Goal: Register for event/course

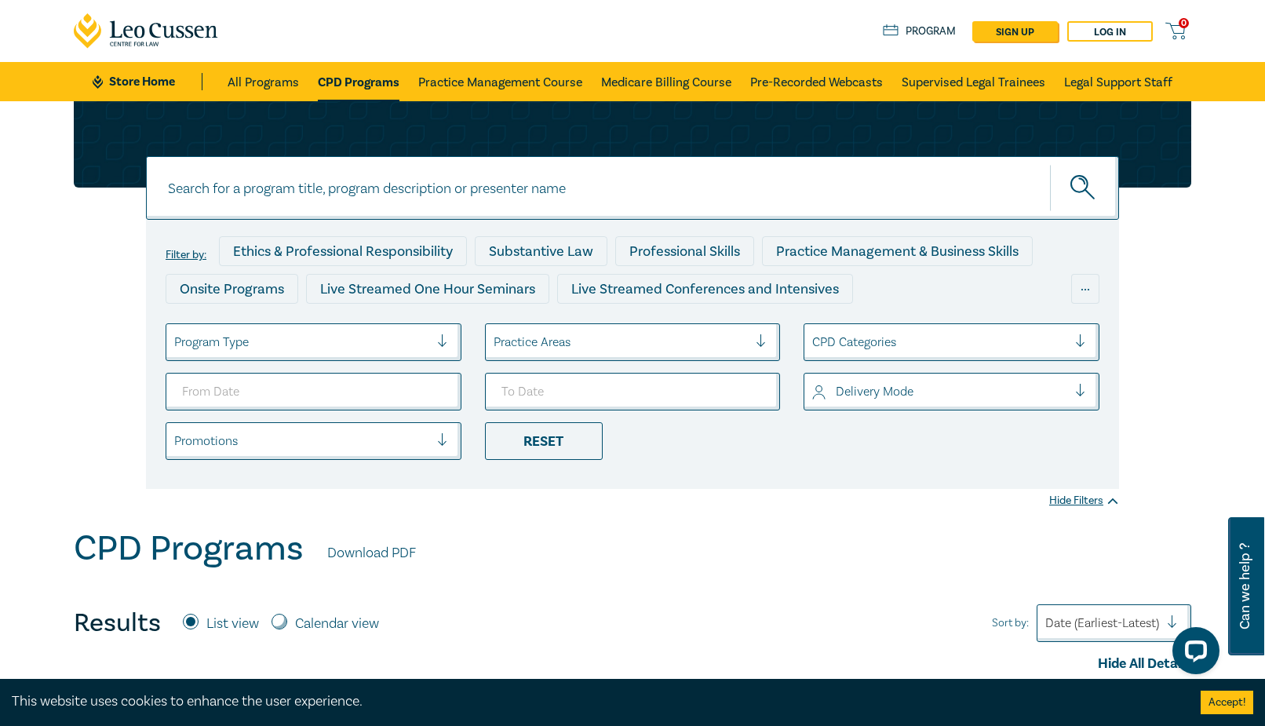
click at [614, 206] on input at bounding box center [632, 188] width 973 height 64
click at [1050, 164] on button "submit" at bounding box center [1084, 188] width 69 height 48
click at [211, 194] on input "owner builder" at bounding box center [632, 188] width 973 height 64
type input "owner-builder"
click at [1050, 164] on button "submit" at bounding box center [1084, 188] width 69 height 48
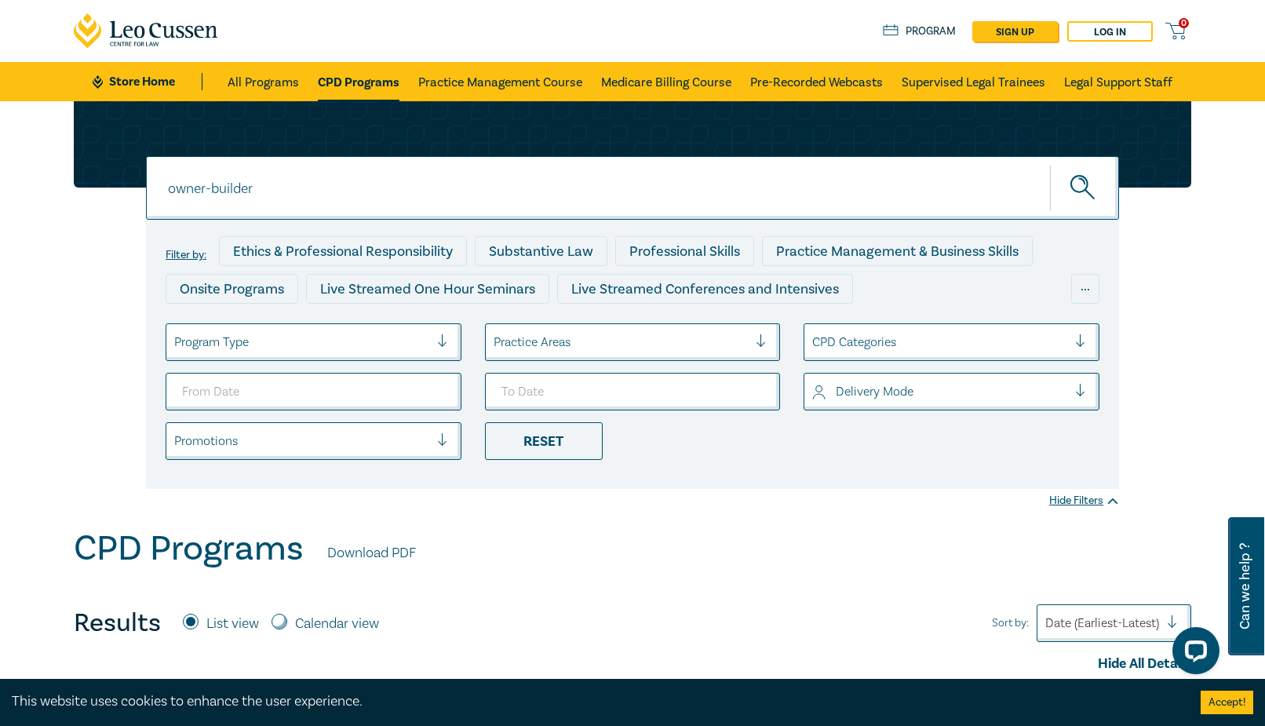
click at [1084, 192] on circle "submit" at bounding box center [1079, 184] width 16 height 16
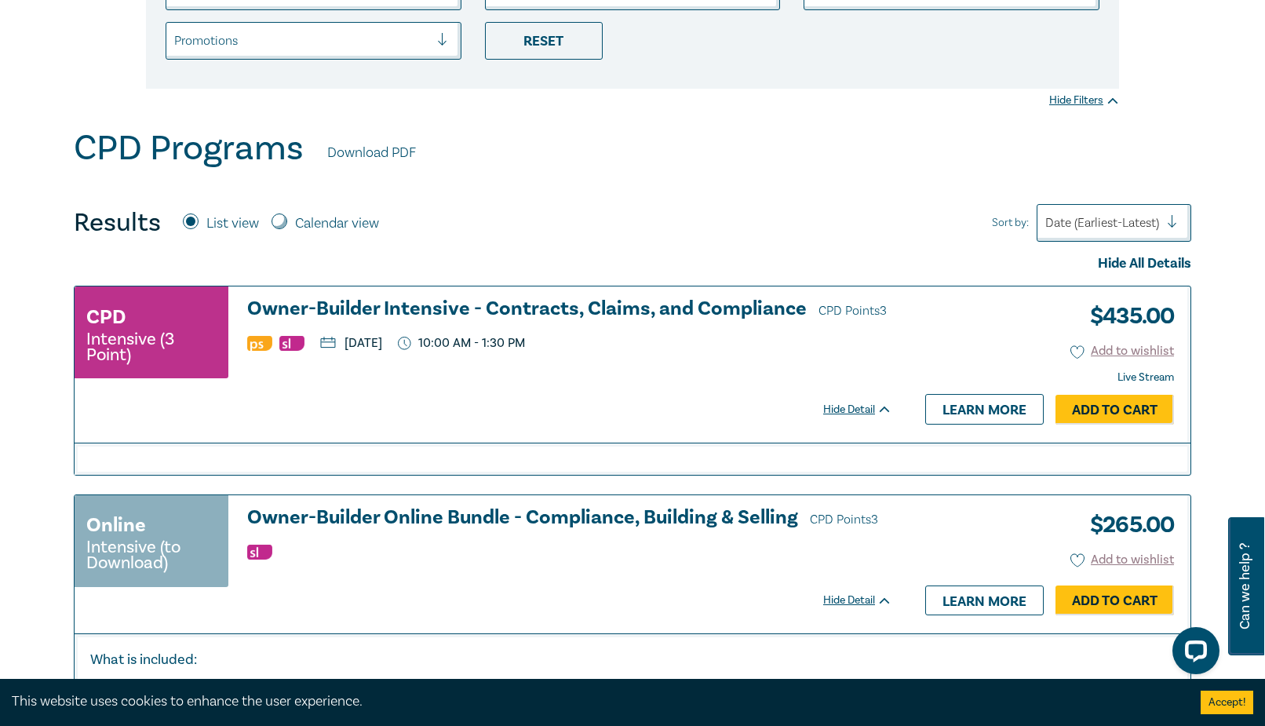
click at [608, 306] on h3 "Owner-Builder Intensive - Contracts, Claims, and Compliance CPD Points 3" at bounding box center [569, 310] width 645 height 24
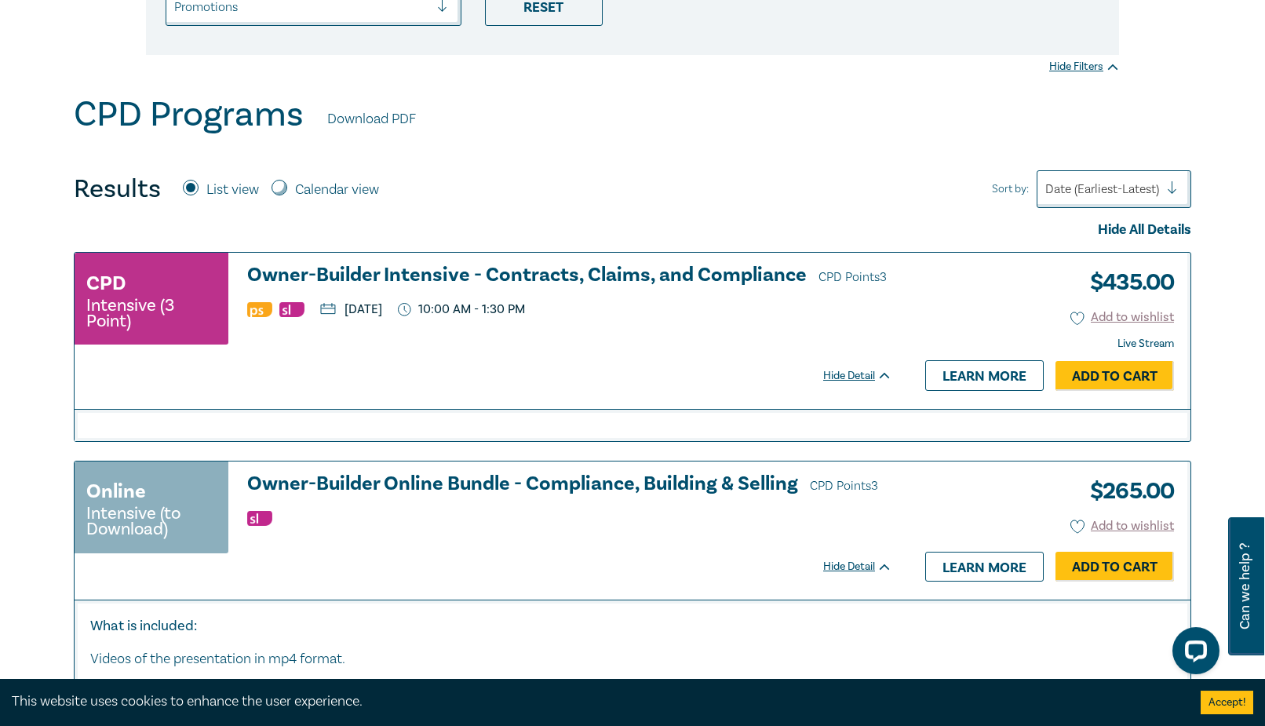
scroll to position [400, 0]
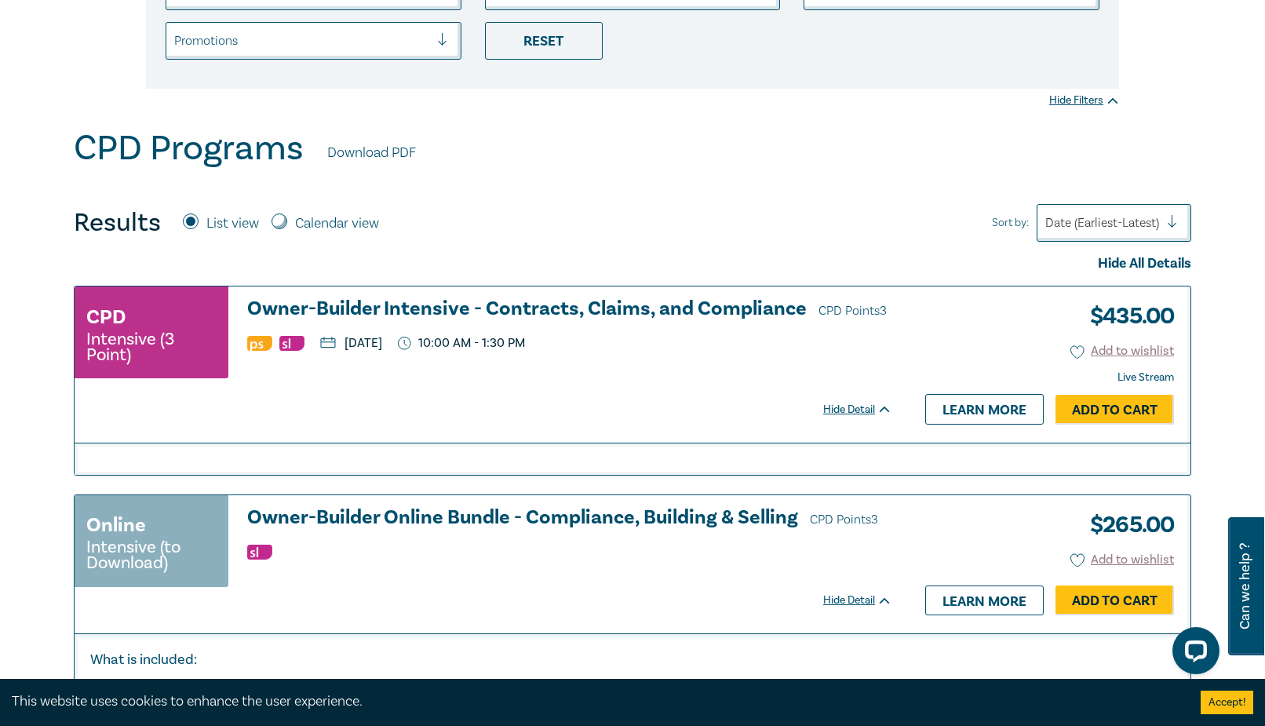
click at [626, 315] on h3 "Owner-Builder Intensive - Contracts, Claims, and Compliance CPD Points 3" at bounding box center [569, 310] width 645 height 24
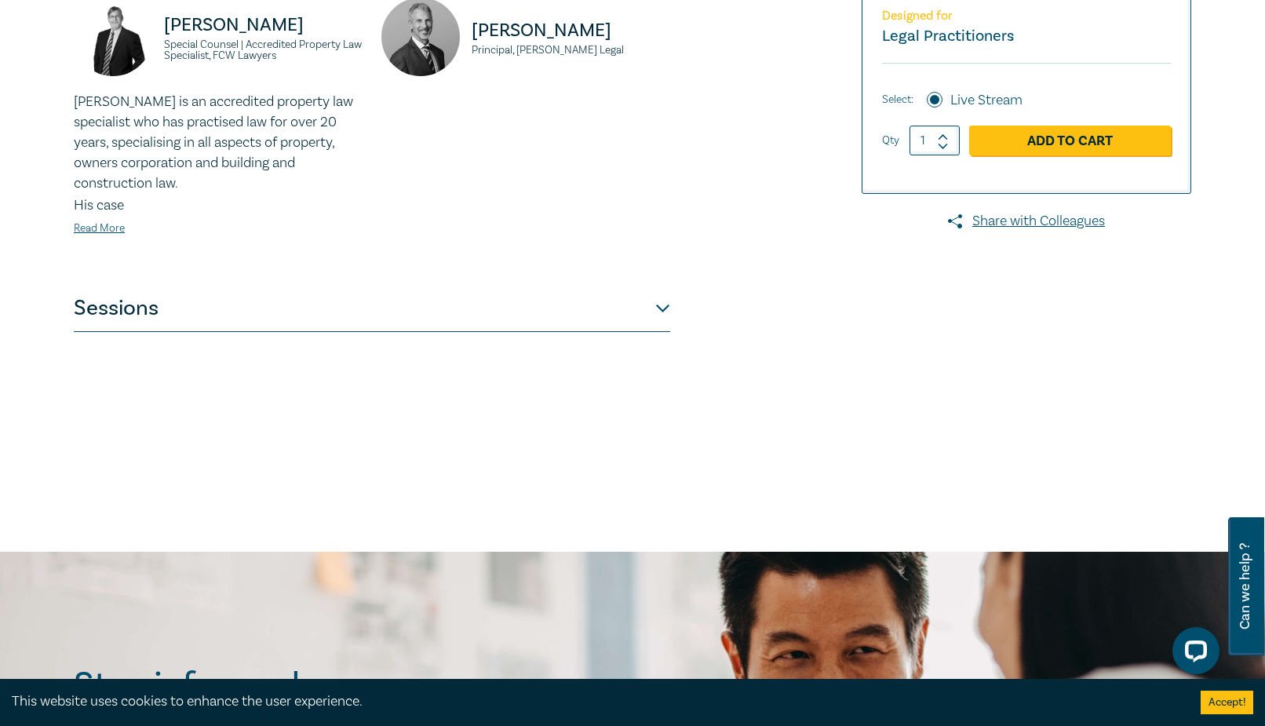
scroll to position [400, 0]
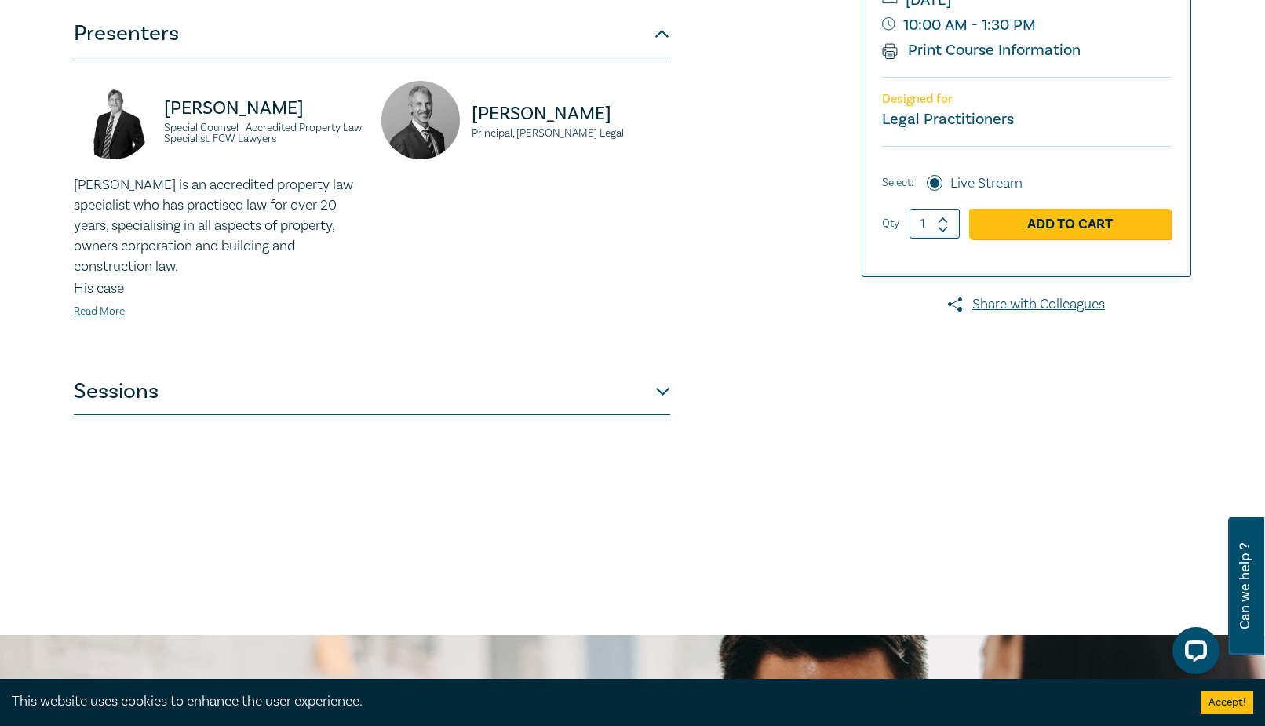
click at [664, 386] on button "Sessions" at bounding box center [372, 391] width 597 height 47
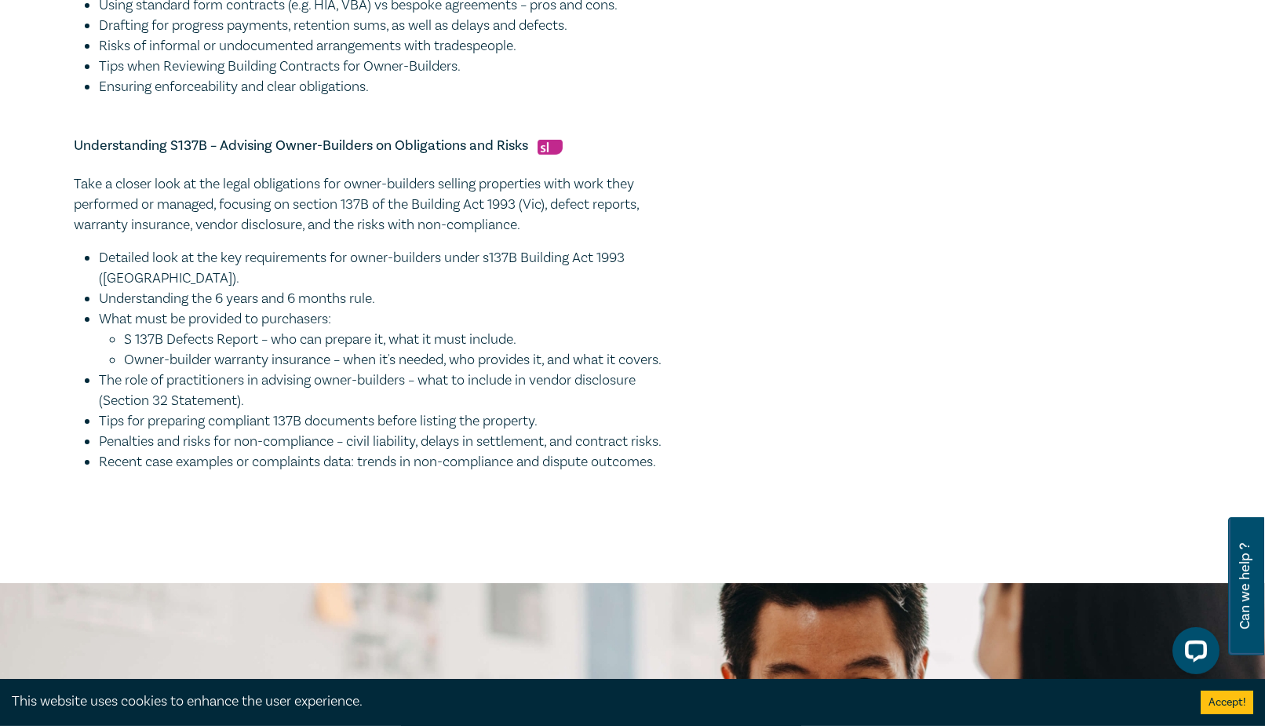
scroll to position [1441, 0]
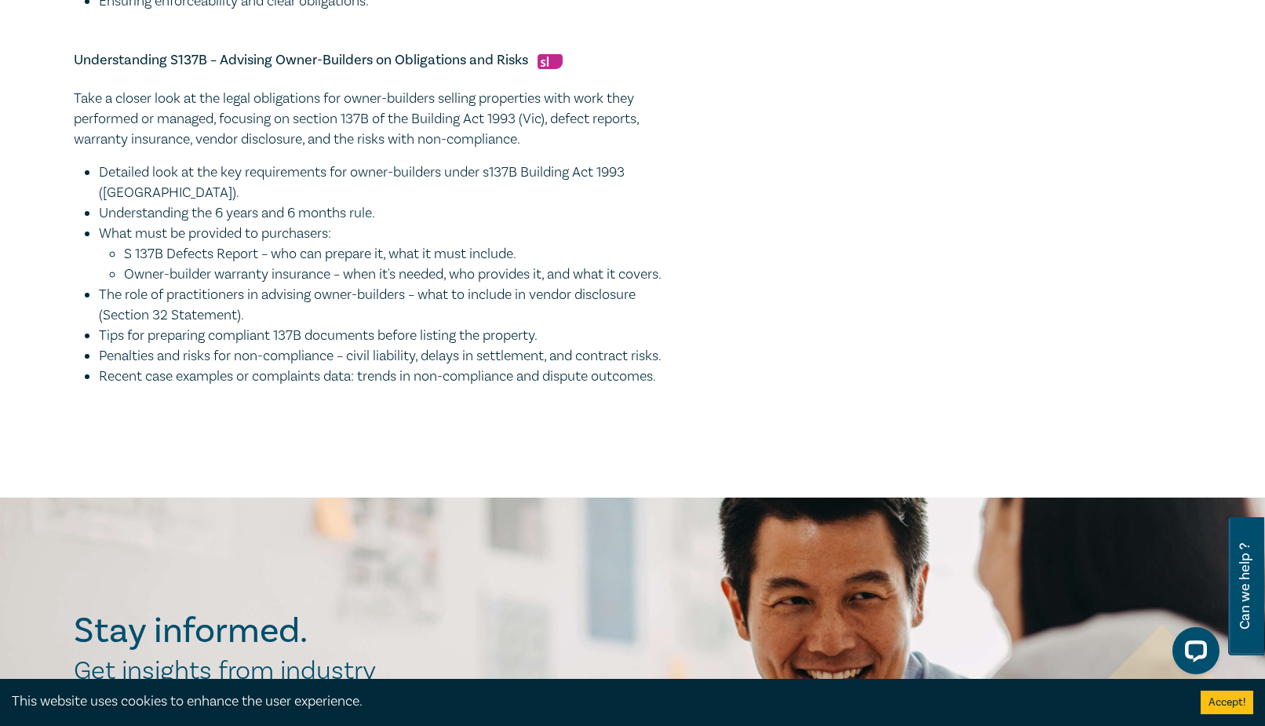
click at [552, 326] on li "The role of practitioners in advising owner-builders – what to include in vendo…" at bounding box center [384, 305] width 571 height 41
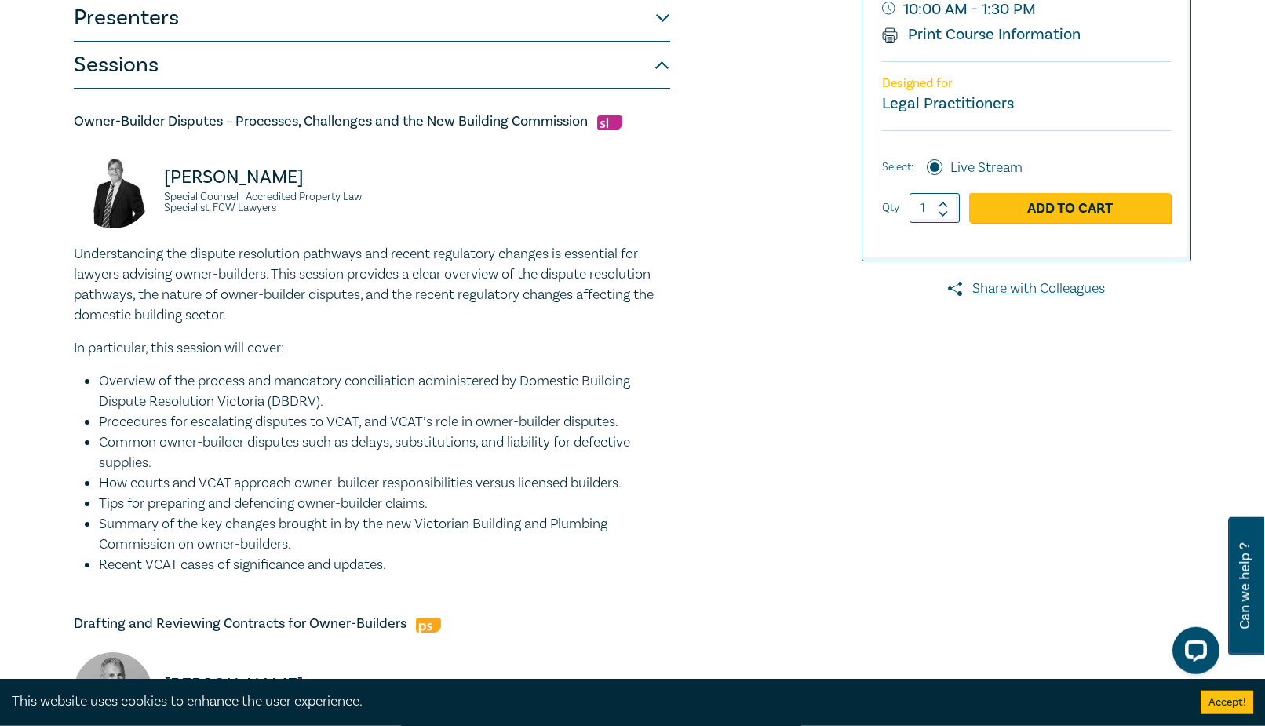
scroll to position [400, 0]
